Goal: Task Accomplishment & Management: Manage account settings

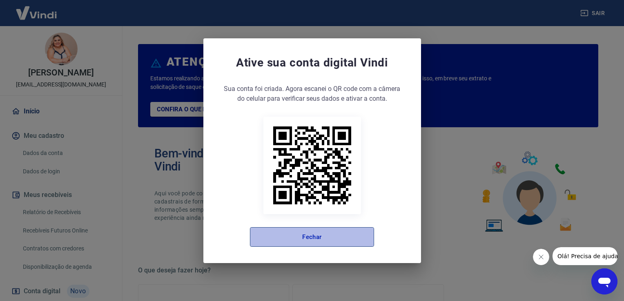
click at [345, 236] on button "Fechar" at bounding box center [312, 237] width 124 height 20
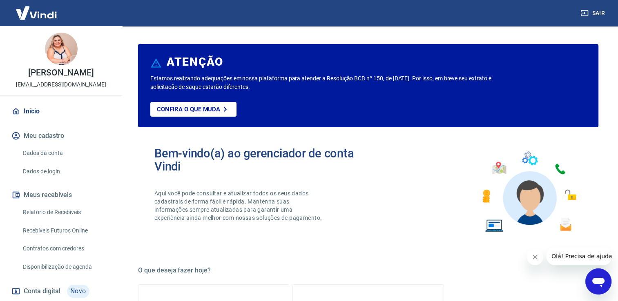
click at [538, 255] on button "Fechar mensagem da empresa" at bounding box center [535, 257] width 16 height 16
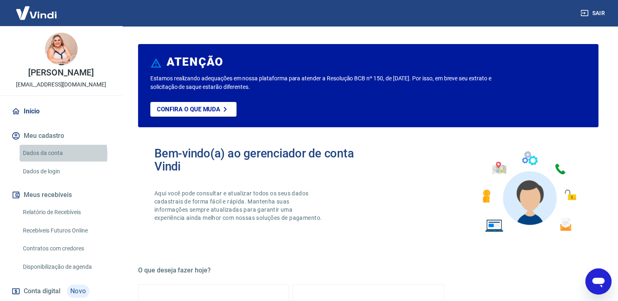
click at [53, 154] on link "Dados da conta" at bounding box center [66, 153] width 93 height 17
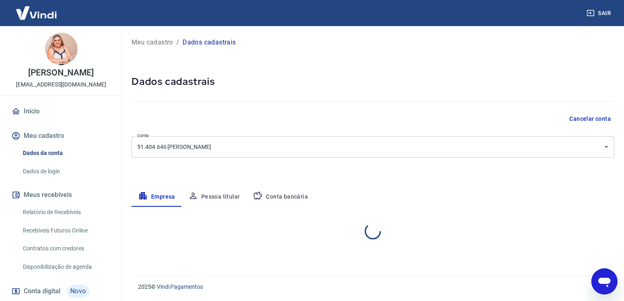
select select "SP"
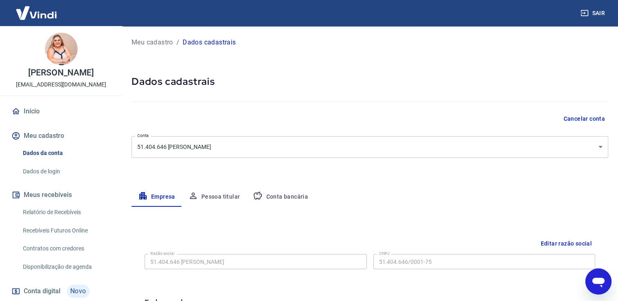
scroll to position [31, 0]
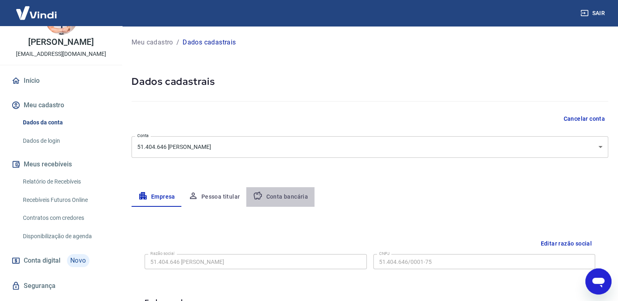
click at [280, 198] on button "Conta bancária" at bounding box center [280, 197] width 68 height 20
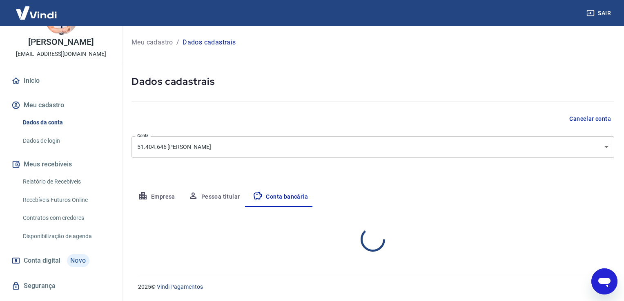
select select "1"
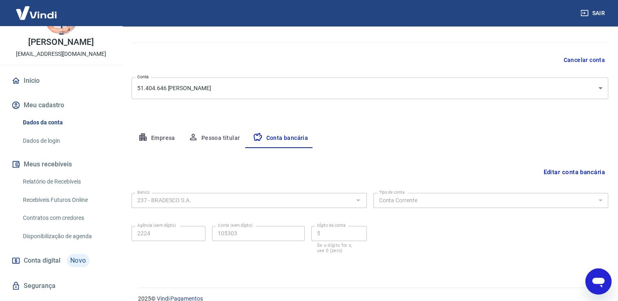
scroll to position [64, 0]
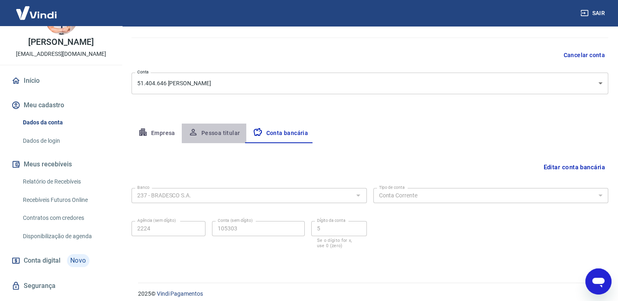
click at [222, 133] on button "Pessoa titular" at bounding box center [214, 134] width 65 height 20
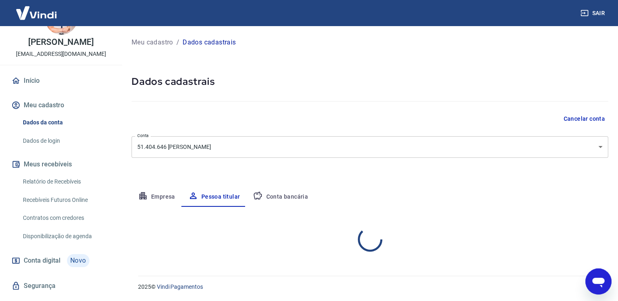
scroll to position [0, 0]
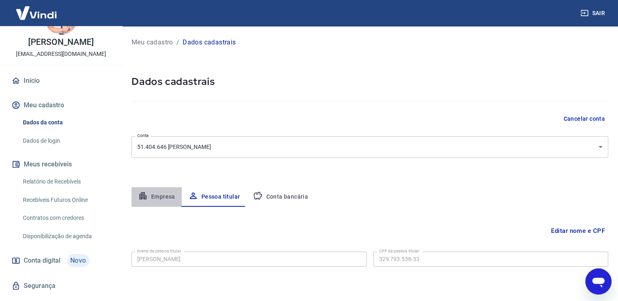
click at [160, 191] on button "Empresa" at bounding box center [156, 197] width 50 height 20
select select "SP"
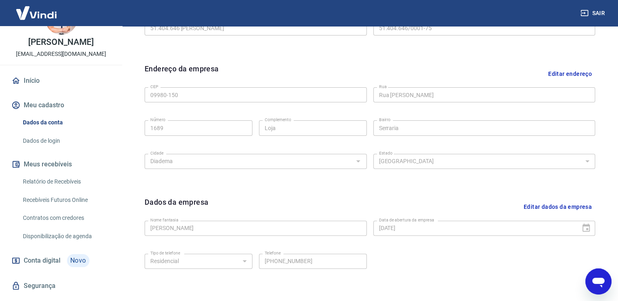
scroll to position [287, 0]
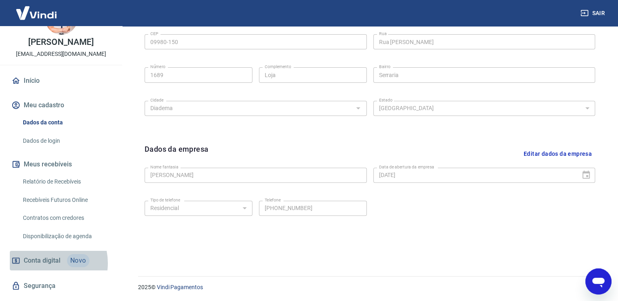
click at [43, 263] on span "Conta digital" at bounding box center [42, 260] width 37 height 11
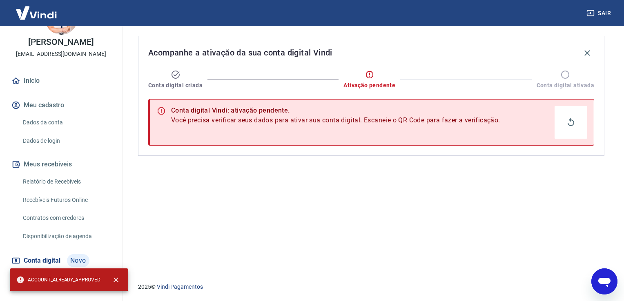
click at [52, 195] on link "Recebíveis Futuros Online" at bounding box center [66, 200] width 93 height 17
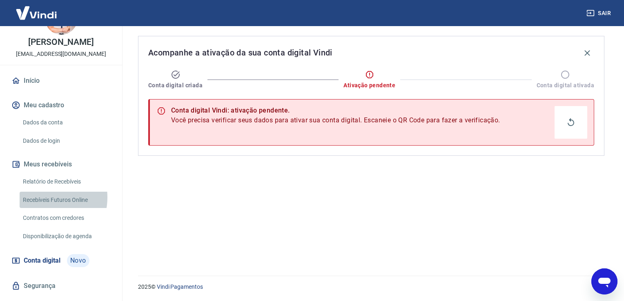
click at [42, 197] on link "Recebíveis Futuros Online" at bounding box center [66, 200] width 93 height 17
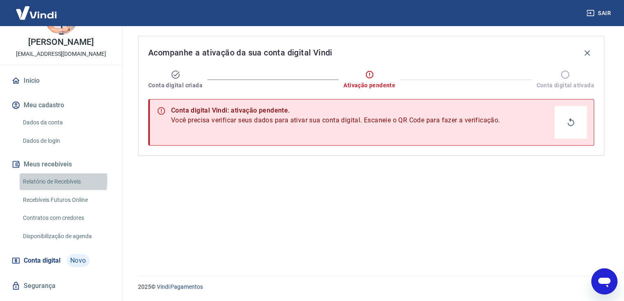
click at [56, 180] on link "Relatório de Recebíveis" at bounding box center [66, 182] width 93 height 17
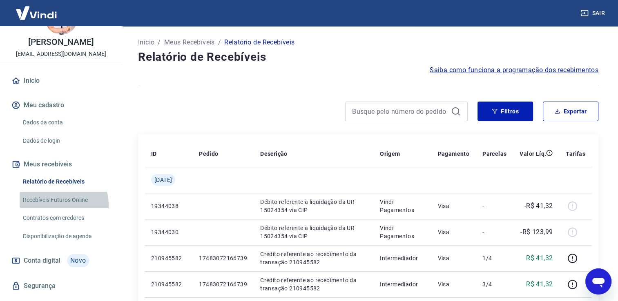
click at [56, 205] on link "Recebíveis Futuros Online" at bounding box center [66, 200] width 93 height 17
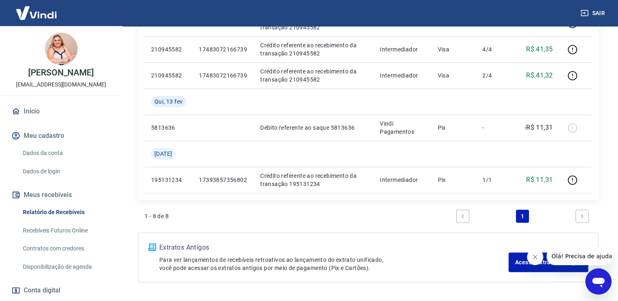
scroll to position [287, 0]
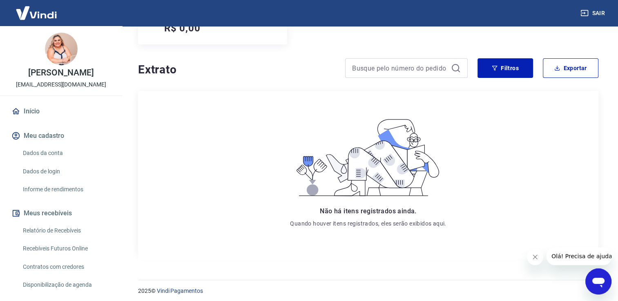
scroll to position [135, 0]
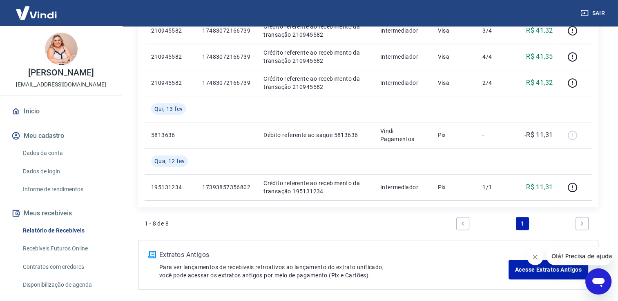
scroll to position [327, 0]
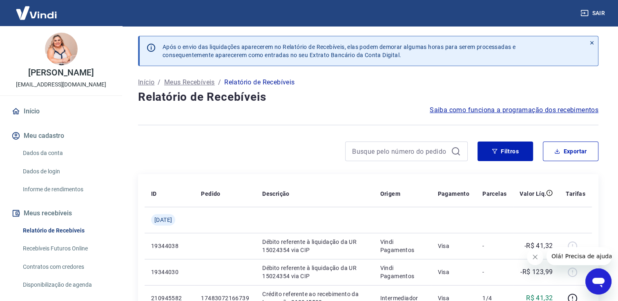
click at [601, 282] on icon "Abrir janela de mensagens" at bounding box center [598, 283] width 12 height 10
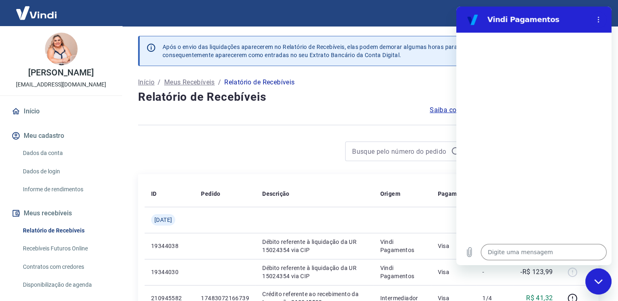
click at [561, 20] on h2 "Vindi Pagamentos" at bounding box center [537, 20] width 100 height 10
click at [340, 114] on div "Saiba como funciona a programação dos recebimentos" at bounding box center [368, 110] width 460 height 10
click at [595, 285] on div "Fechar janela de mensagens" at bounding box center [598, 281] width 24 height 24
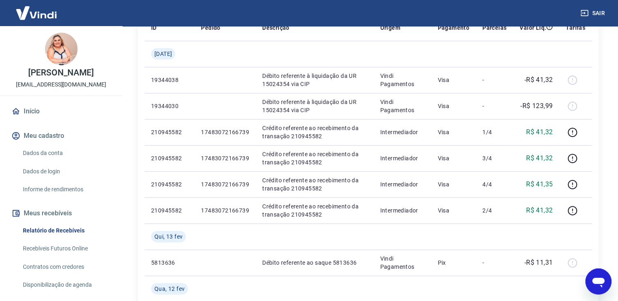
scroll to position [163, 0]
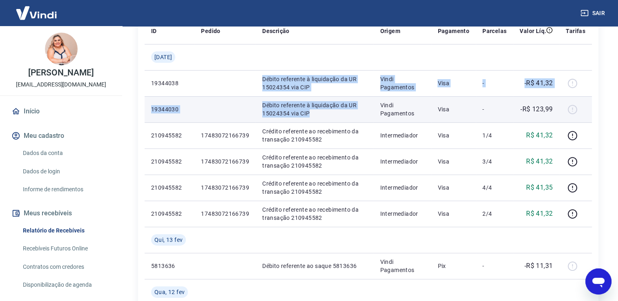
drag, startPoint x: 262, startPoint y: 76, endPoint x: 350, endPoint y: 116, distance: 96.1
click at [350, 116] on tbody "[DATE] 19344038 Débito referente à liquidação da UR 15024354 via CIP Vindi Paga…" at bounding box center [368, 187] width 447 height 287
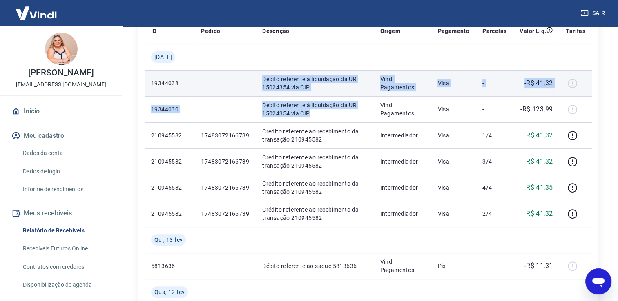
click at [501, 94] on td "-" at bounding box center [494, 83] width 37 height 26
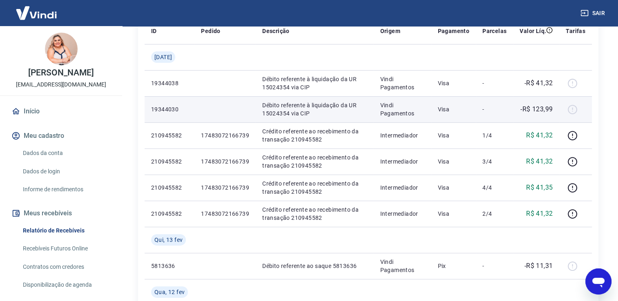
click at [315, 109] on p "Débito referente à liquidação da UR 15024354 via CIP" at bounding box center [314, 109] width 105 height 16
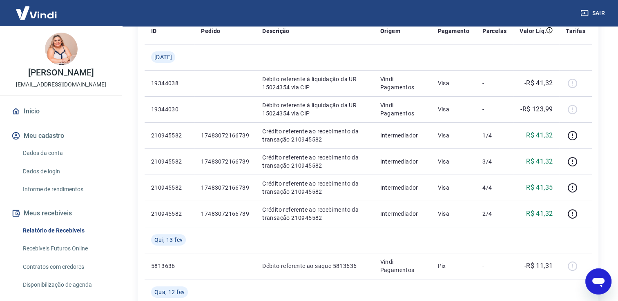
click at [598, 281] on icon "Abrir janela de mensagens" at bounding box center [598, 283] width 12 height 10
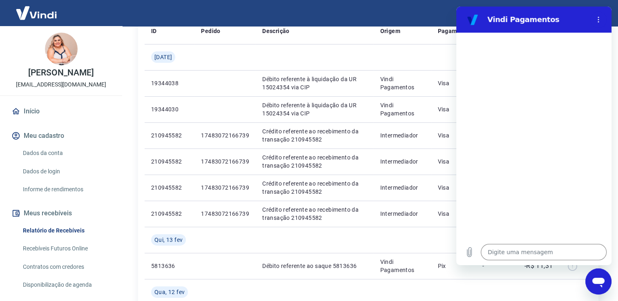
scroll to position [0, 0]
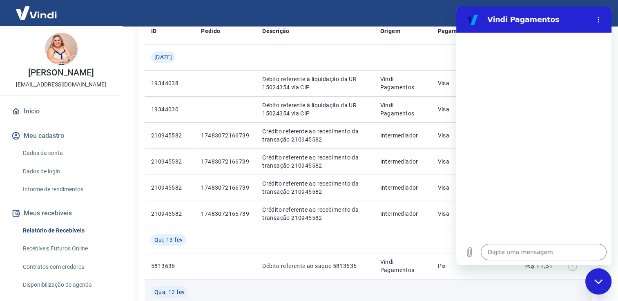
click at [451, 293] on td at bounding box center [453, 292] width 45 height 26
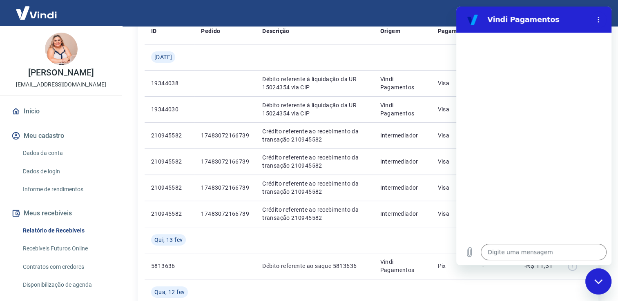
click at [562, 24] on h2 "Vindi Pagamentos" at bounding box center [537, 20] width 100 height 10
click at [598, 284] on div "Fechar janela de mensagens" at bounding box center [598, 281] width 24 height 24
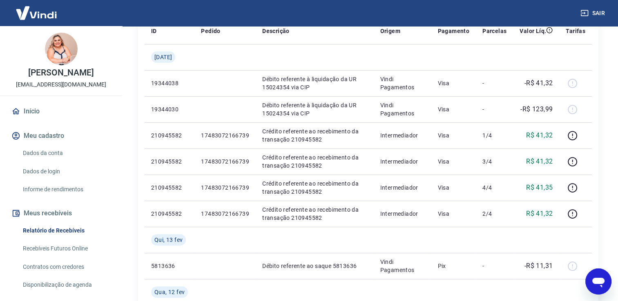
type textarea "x"
